Goal: Task Accomplishment & Management: Use online tool/utility

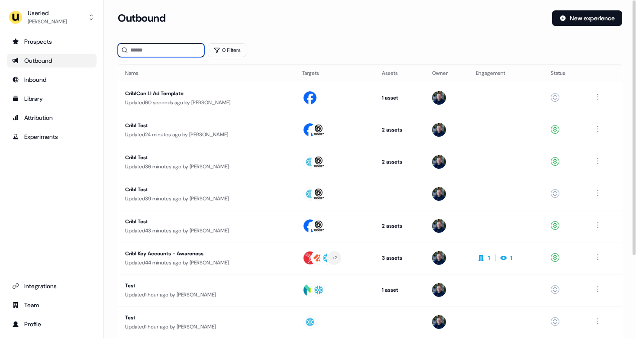
click at [138, 55] on input at bounding box center [161, 50] width 87 height 14
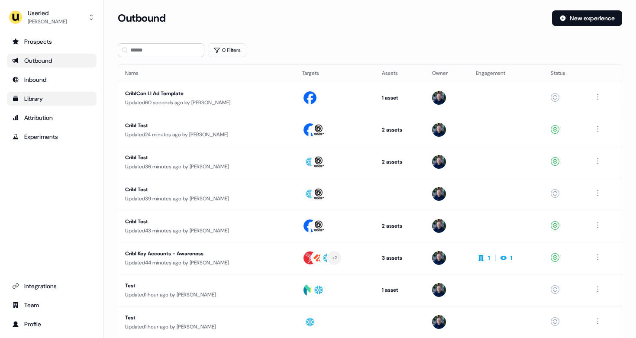
click at [36, 95] on div "Library" at bounding box center [51, 98] width 79 height 9
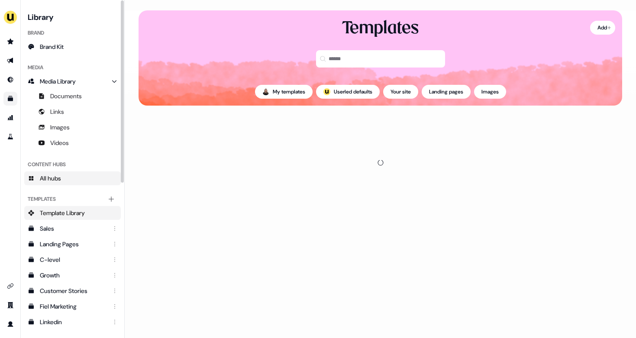
click at [59, 177] on span "All hubs" at bounding box center [50, 178] width 21 height 9
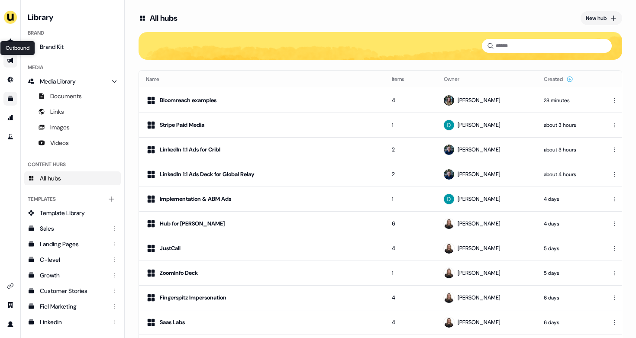
click at [10, 60] on icon "Go to outbound experience" at bounding box center [10, 61] width 6 height 6
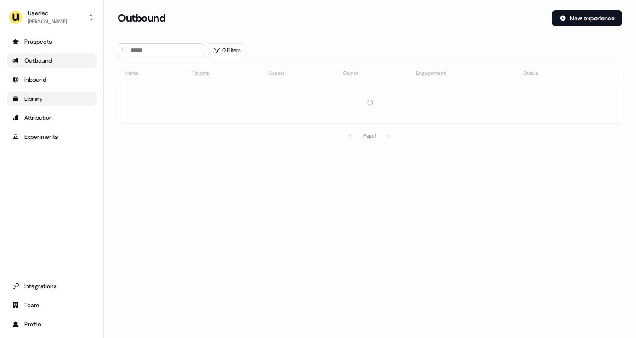
click at [32, 99] on div "Library" at bounding box center [51, 98] width 79 height 9
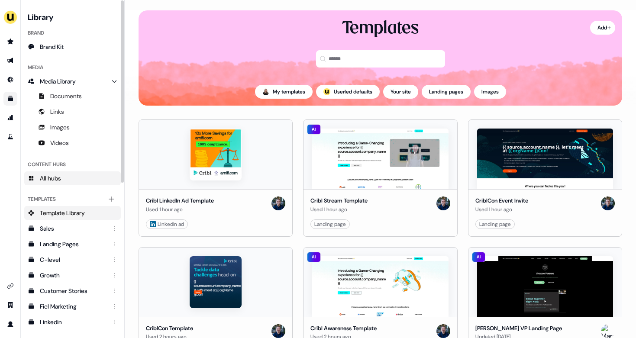
click at [52, 178] on span "All hubs" at bounding box center [50, 178] width 21 height 9
click at [68, 179] on link "All hubs" at bounding box center [72, 178] width 96 height 14
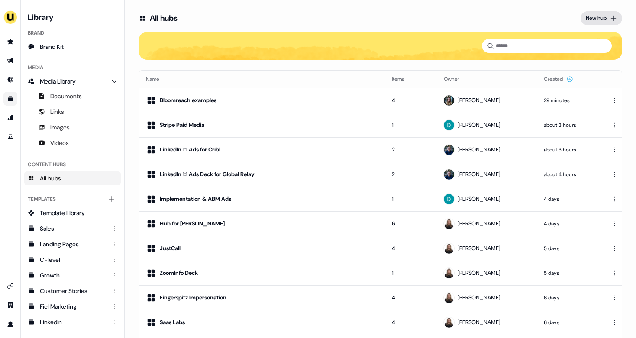
click at [599, 16] on div "New hub" at bounding box center [595, 18] width 21 height 9
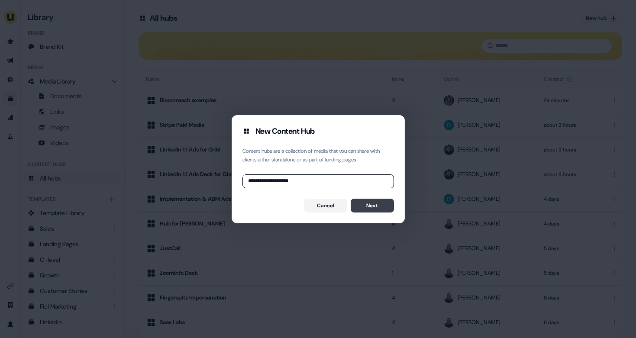
type input "**********"
click at [374, 199] on button "Next" at bounding box center [372, 206] width 43 height 14
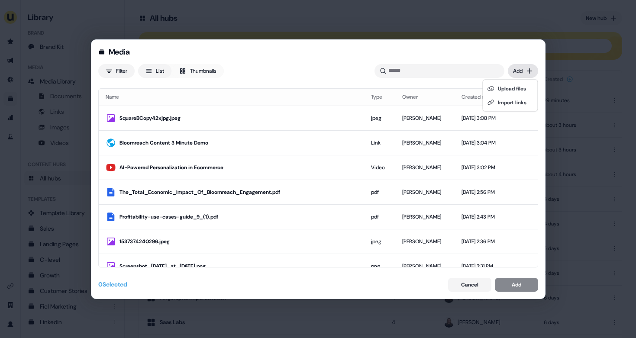
click at [523, 70] on div "Media Filter List Thumbnails Uploaded Add Name Type Owner Created date SquareBC…" at bounding box center [318, 169] width 636 height 338
click at [517, 87] on div "Upload files" at bounding box center [510, 89] width 51 height 14
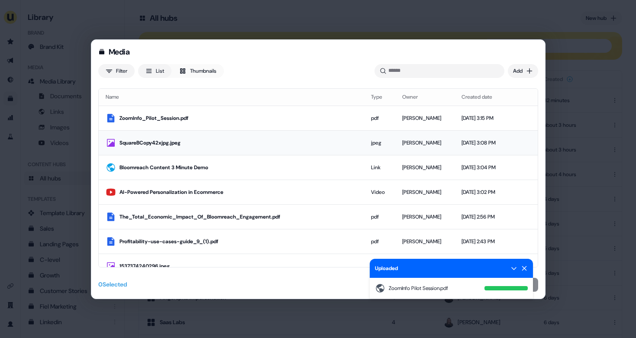
click at [402, 114] on div "Geneviève Ladouceur" at bounding box center [424, 118] width 45 height 9
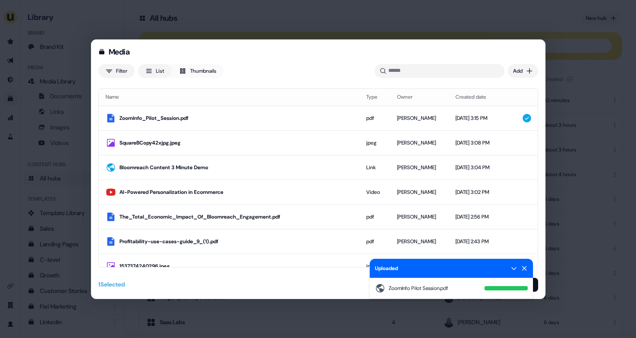
click at [521, 268] on icon at bounding box center [524, 268] width 7 height 7
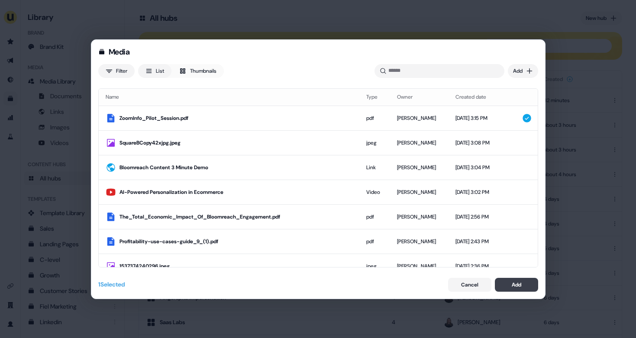
click at [516, 283] on div "Add" at bounding box center [516, 284] width 10 height 9
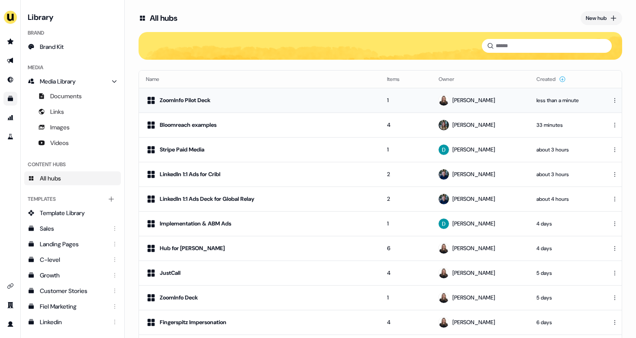
click at [243, 98] on div "ZoomInfo Pilot Deck" at bounding box center [259, 100] width 227 height 10
click at [254, 99] on div "ZoomInfo Pilot Deck" at bounding box center [259, 100] width 227 height 10
click at [611, 100] on html "For the best experience switch devices to a bigger screen. Go to Userled.io Lib…" at bounding box center [318, 169] width 636 height 338
click at [443, 97] on html "For the best experience switch devices to a bigger screen. Go to Userled.io Lib…" at bounding box center [318, 169] width 636 height 338
click at [387, 103] on td "1" at bounding box center [405, 100] width 51 height 25
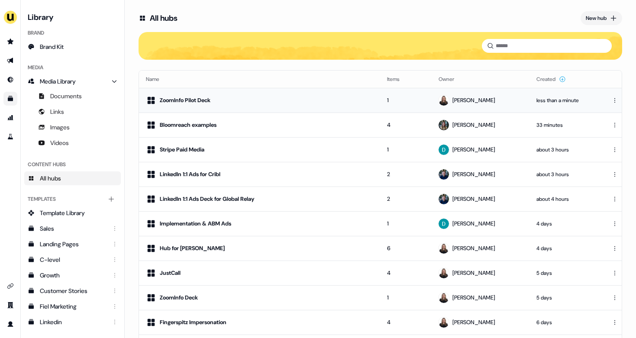
click at [321, 99] on div "ZoomInfo Pilot Deck" at bounding box center [259, 100] width 227 height 10
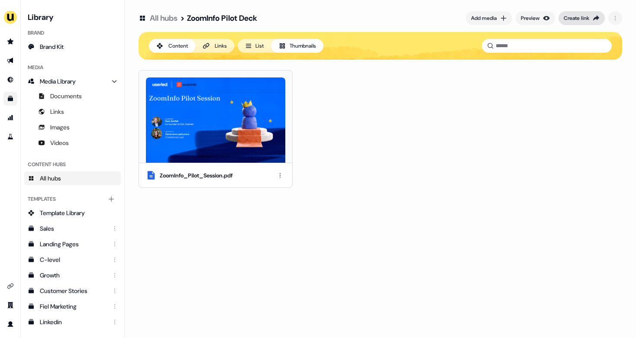
click at [566, 15] on div "Create link" at bounding box center [576, 18] width 26 height 9
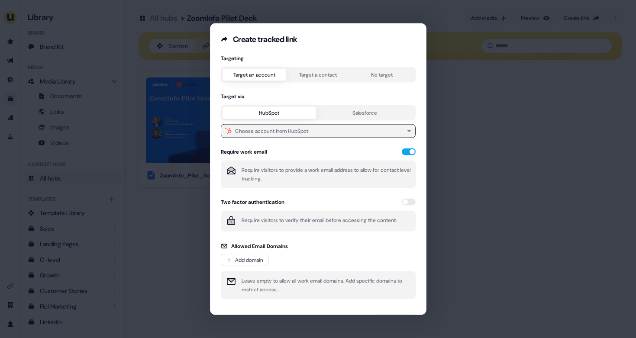
click at [285, 130] on div "Choose account from HubSpot" at bounding box center [271, 130] width 73 height 9
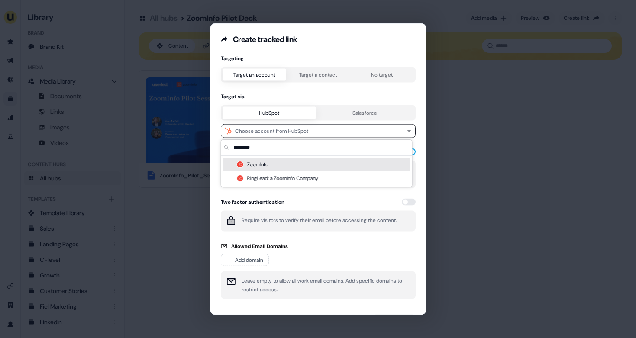
type input "********"
click at [258, 166] on div "ZoomInfo" at bounding box center [316, 165] width 187 height 14
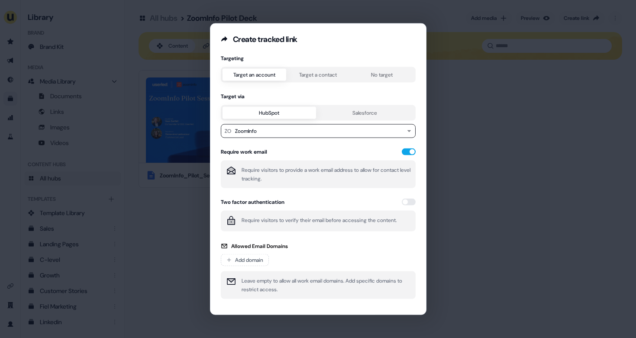
scroll to position [24, 0]
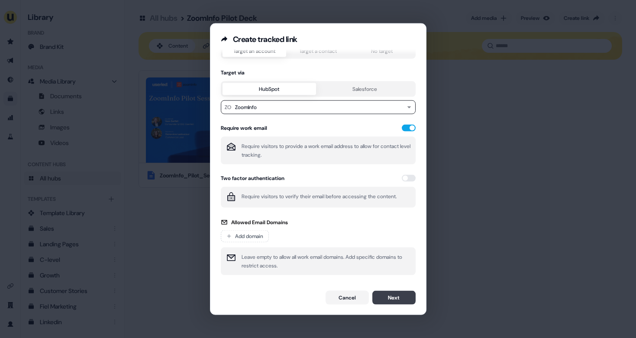
click at [386, 297] on button "Next" at bounding box center [393, 297] width 43 height 14
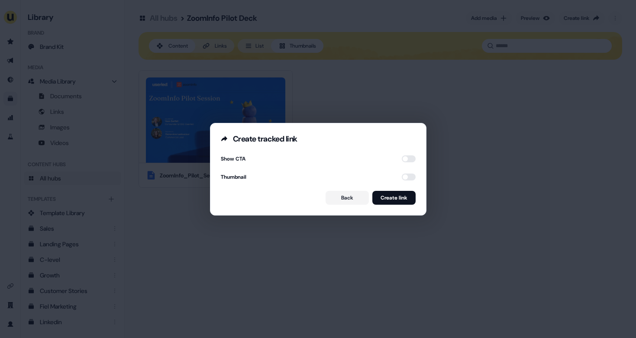
scroll to position [0, 0]
click at [402, 177] on button "button" at bounding box center [409, 177] width 14 height 7
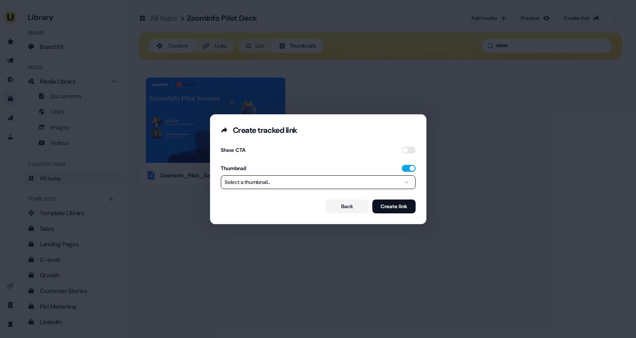
click at [351, 182] on button "Select a thumbnail..." at bounding box center [318, 182] width 195 height 14
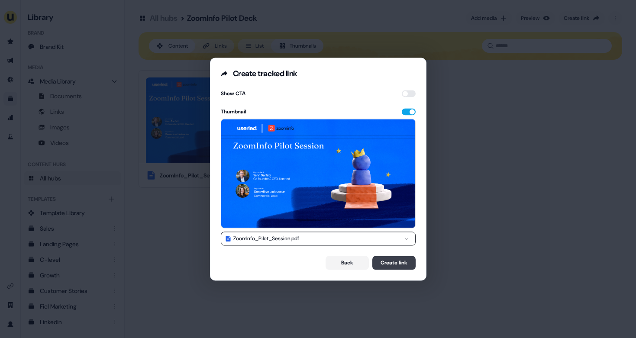
click at [388, 266] on button "Create link" at bounding box center [393, 263] width 43 height 14
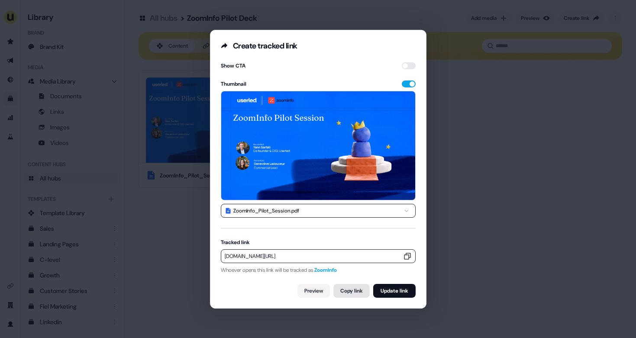
click at [339, 293] on button "Copy link" at bounding box center [351, 291] width 36 height 14
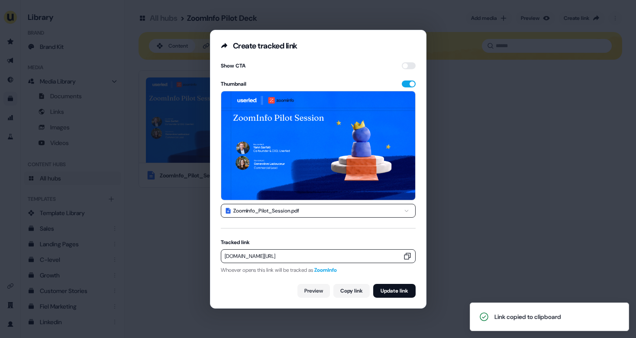
click at [180, 218] on div "**********" at bounding box center [318, 169] width 636 height 338
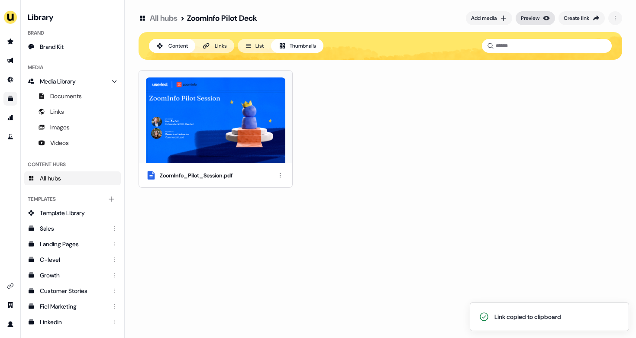
click at [531, 14] on div "Preview" at bounding box center [530, 18] width 19 height 9
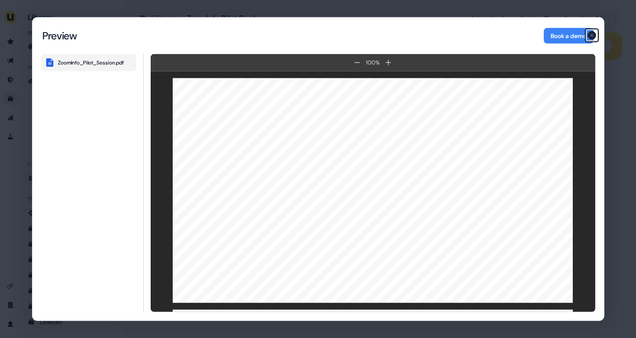
click at [589, 36] on icon "button" at bounding box center [591, 35] width 9 height 9
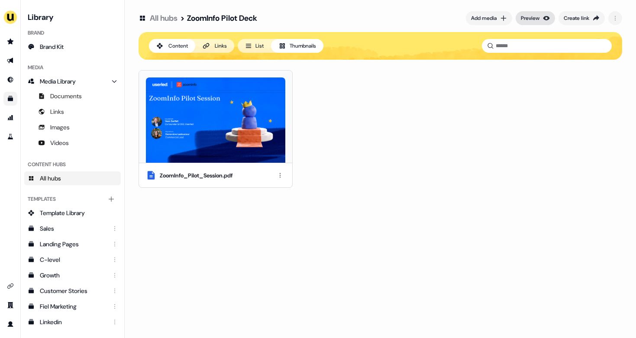
click at [525, 19] on div "Preview" at bounding box center [530, 18] width 19 height 9
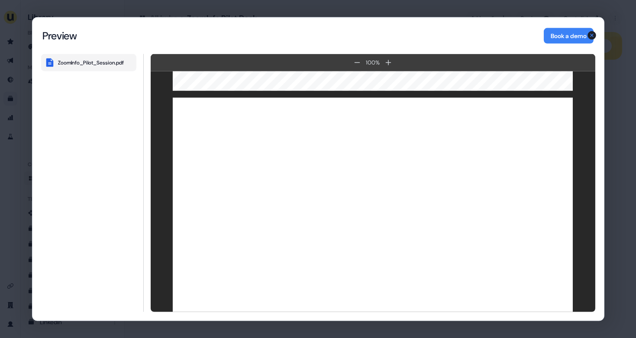
scroll to position [2313, 0]
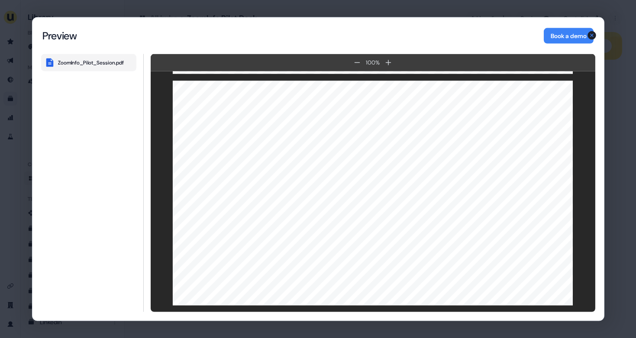
click at [369, 9] on div "Content Hub Preview Preview Book a demo ZoomInfo_Pilot_Session.pdf 100 % 100 % …" at bounding box center [318, 169] width 636 height 338
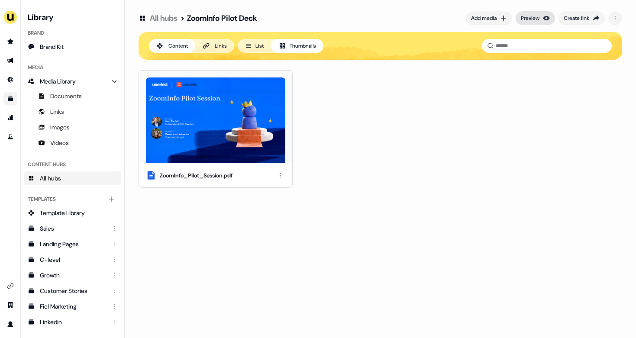
click at [524, 20] on div "Preview" at bounding box center [530, 18] width 19 height 9
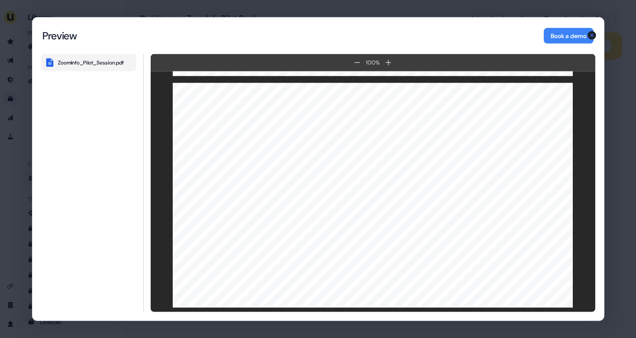
scroll to position [459, 0]
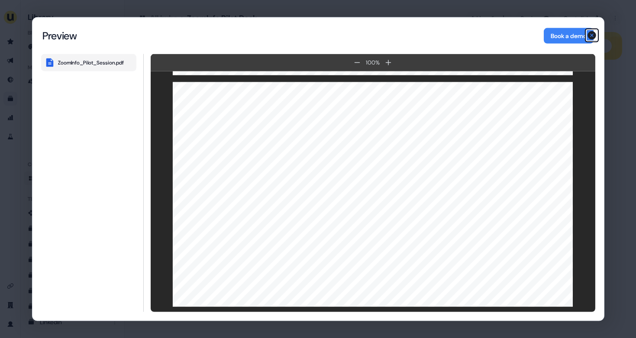
click at [590, 34] on icon "button" at bounding box center [591, 35] width 10 height 10
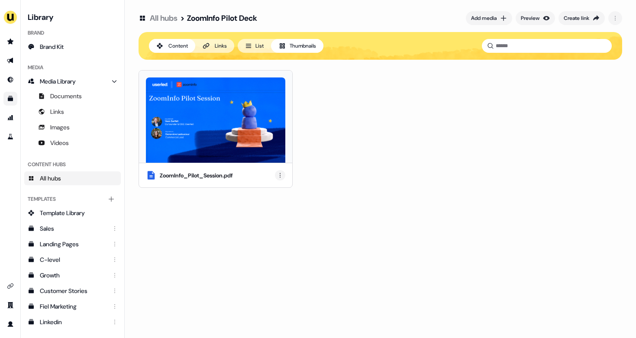
click at [280, 173] on html "For the best experience switch devices to a bigger screen. Go to Userled.io Lib…" at bounding box center [318, 169] width 636 height 338
click at [280, 215] on div "Remove" at bounding box center [280, 219] width 51 height 14
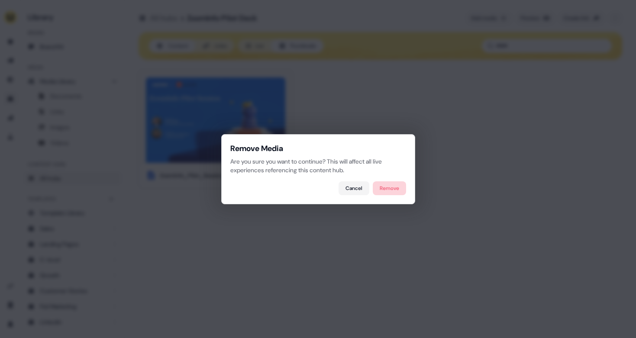
click at [387, 189] on button "Remove" at bounding box center [389, 188] width 33 height 14
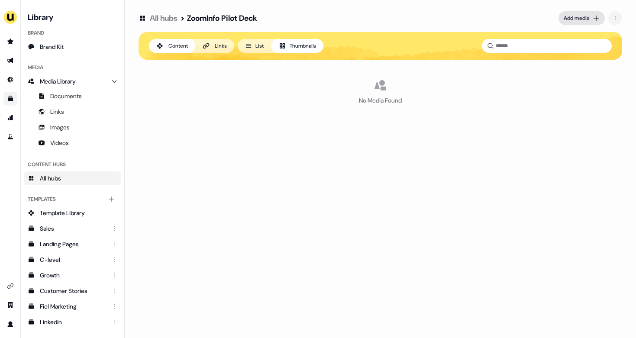
click at [596, 19] on icon at bounding box center [595, 18] width 7 height 7
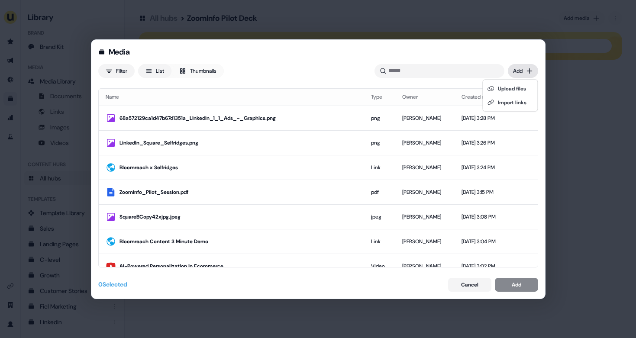
click at [519, 71] on div "Media Filter List Thumbnails Uploaded Add Name Type Owner Created date 68a57212…" at bounding box center [318, 169] width 636 height 338
click at [520, 102] on div "Import links" at bounding box center [510, 103] width 51 height 14
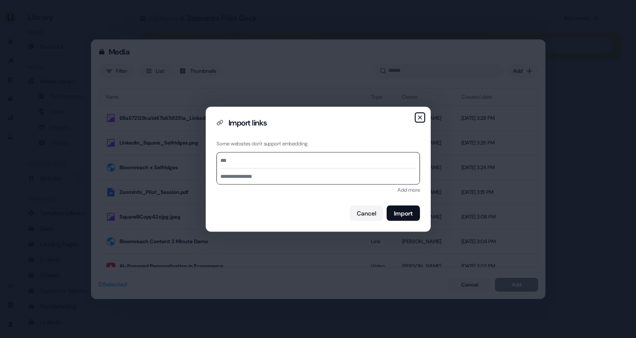
click at [419, 116] on icon "button" at bounding box center [419, 117] width 7 height 7
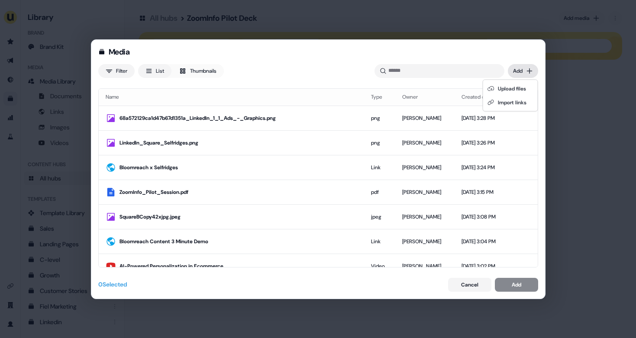
click at [526, 72] on div "Media Filter List Thumbnails Uploaded Add Name Type Owner Created date 68a57212…" at bounding box center [318, 169] width 636 height 338
click at [520, 88] on div "Upload files" at bounding box center [510, 89] width 51 height 14
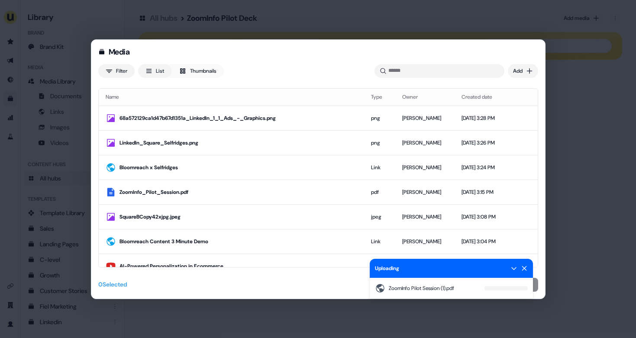
click at [438, 56] on h2 "Media" at bounding box center [318, 52] width 440 height 10
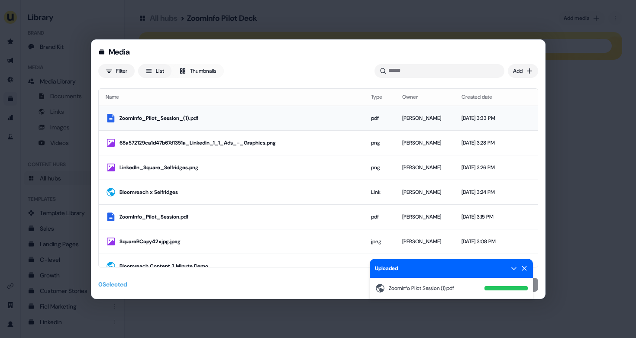
click at [402, 115] on div "Geneviève Ladouceur" at bounding box center [424, 118] width 45 height 9
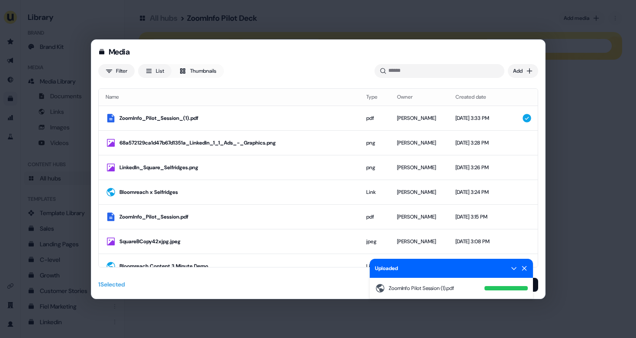
click at [523, 270] on icon at bounding box center [524, 268] width 7 height 7
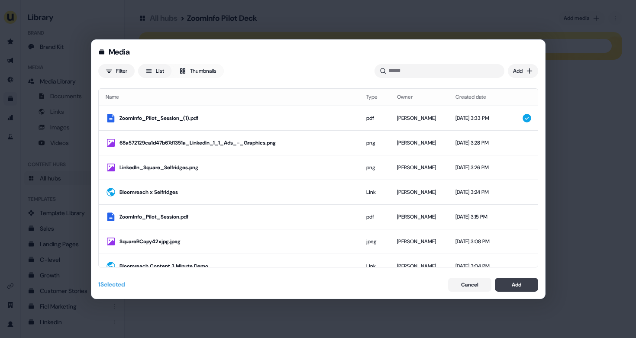
click at [519, 285] on div "Add" at bounding box center [516, 284] width 10 height 9
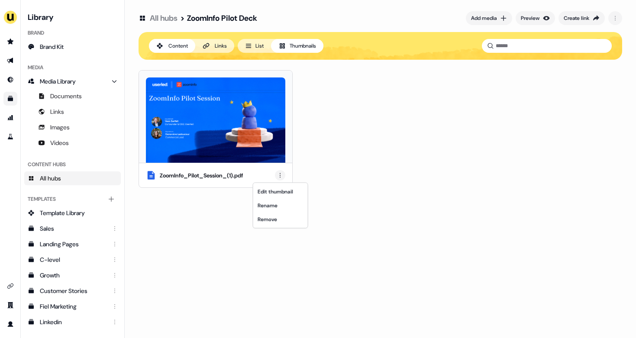
click at [281, 174] on html "For the best experience switch devices to a bigger screen. Go to Userled.io Lib…" at bounding box center [318, 169] width 636 height 338
click at [278, 205] on div "Rename" at bounding box center [280, 206] width 51 height 14
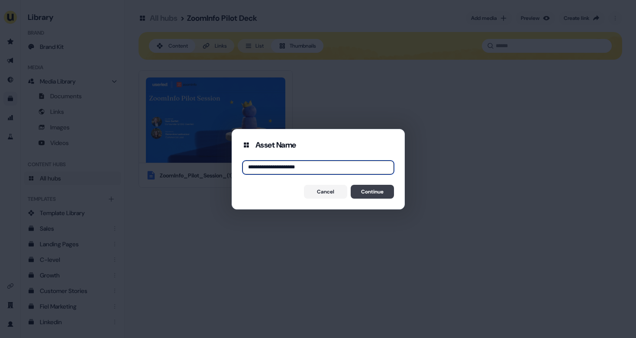
type input "**********"
click at [374, 194] on button "Continue" at bounding box center [372, 192] width 43 height 14
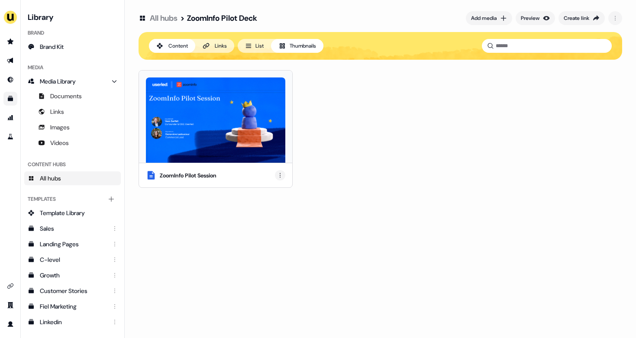
click at [278, 175] on html "For the best experience switch devices to a bigger screen. Go to Userled.io Lib…" at bounding box center [318, 169] width 636 height 338
click at [313, 151] on html "For the best experience switch devices to a bigger screen. Go to Userled.io Lib…" at bounding box center [318, 169] width 636 height 338
click at [221, 43] on div "Links" at bounding box center [221, 46] width 12 height 9
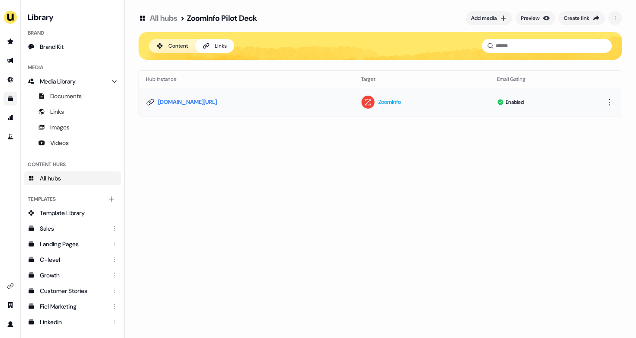
click at [212, 103] on link "app.userled.io/v/ALaiFMvnG" at bounding box center [187, 102] width 59 height 9
click at [531, 16] on div "Preview" at bounding box center [530, 18] width 19 height 9
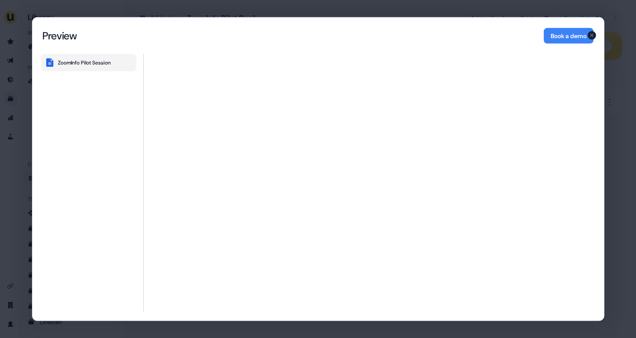
click at [608, 70] on div "Content Hub Preview Preview Book a demo ZoomInfo Pilot Session ZoomInfo Pilot S…" at bounding box center [318, 169] width 636 height 338
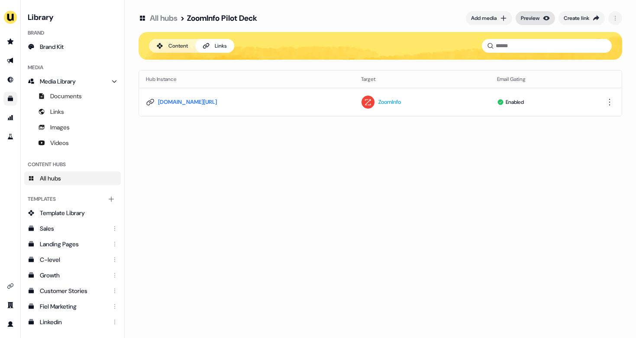
click at [538, 13] on button "Preview" at bounding box center [534, 18] width 39 height 14
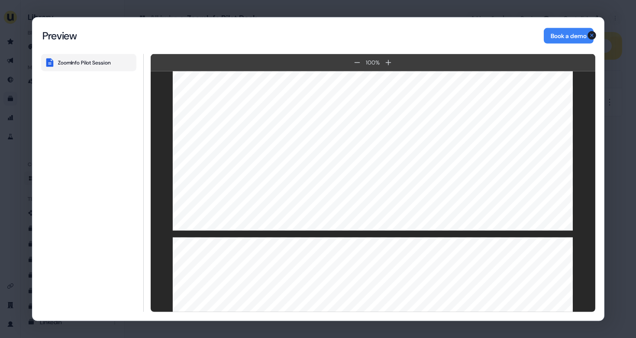
scroll to position [564, 0]
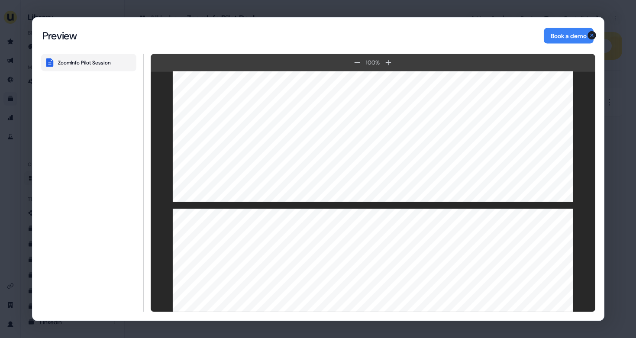
click at [383, 9] on div "Content Hub Preview Preview Book a demo ZoomInfo Pilot Session 100 % 100 % Zoom…" at bounding box center [318, 169] width 636 height 338
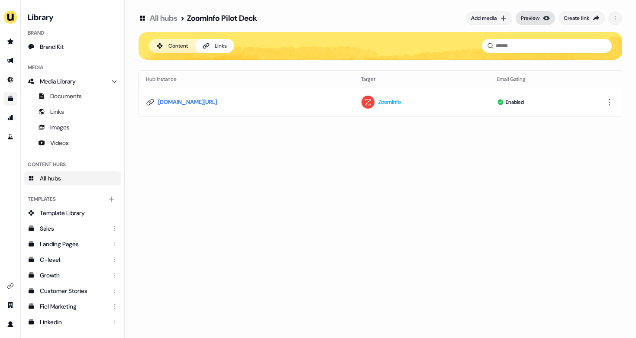
click at [524, 19] on div "Preview" at bounding box center [530, 18] width 19 height 9
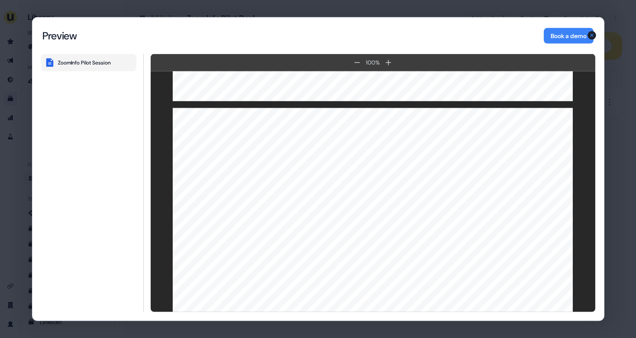
scroll to position [309, 0]
